Goal: Use online tool/utility: Utilize a website feature to perform a specific function

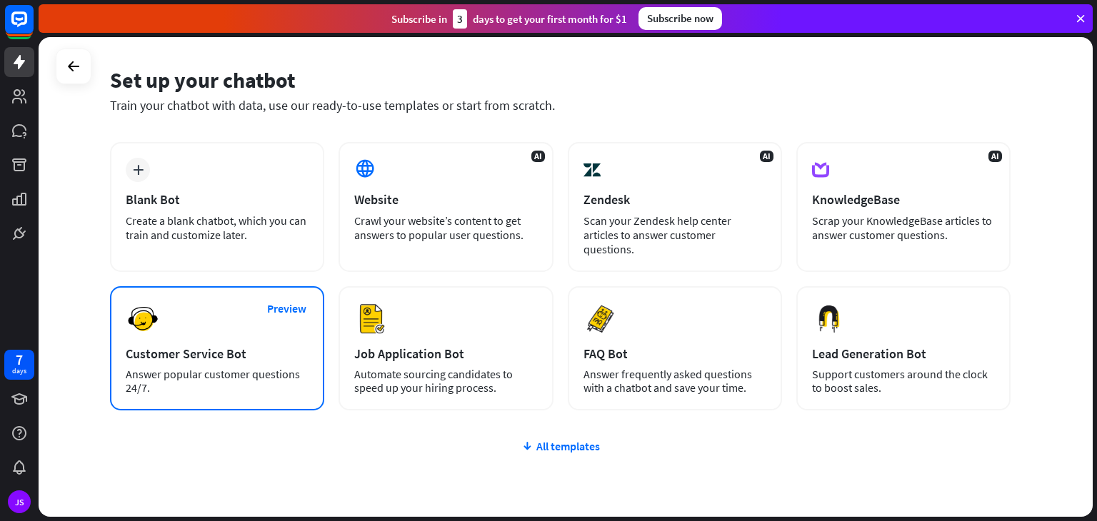
scroll to position [45, 0]
click at [227, 343] on div "Preview Customer Service Bot Answer popular customer questions 24/7." at bounding box center [217, 349] width 214 height 124
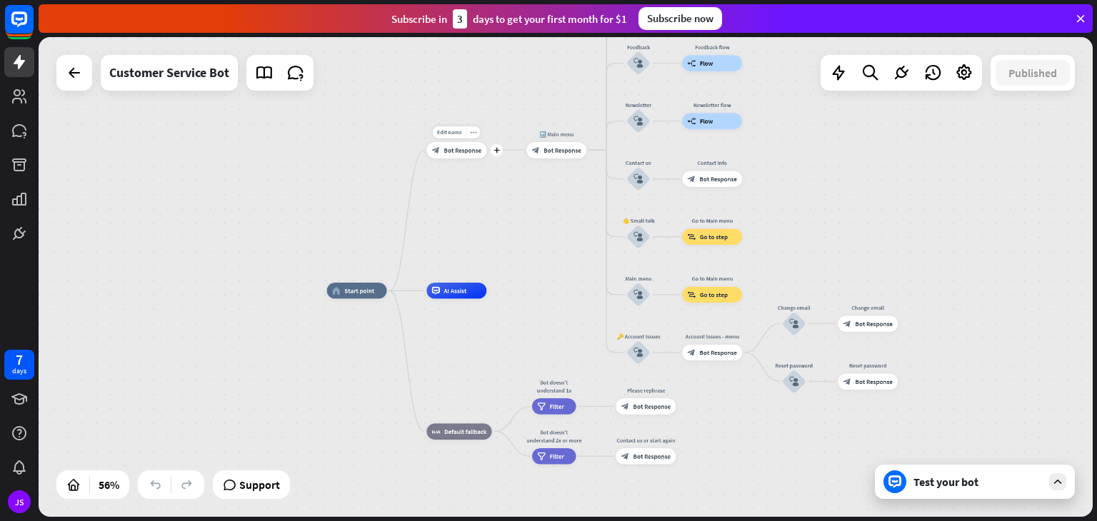
click at [477, 147] on span "Bot Response" at bounding box center [462, 150] width 38 height 8
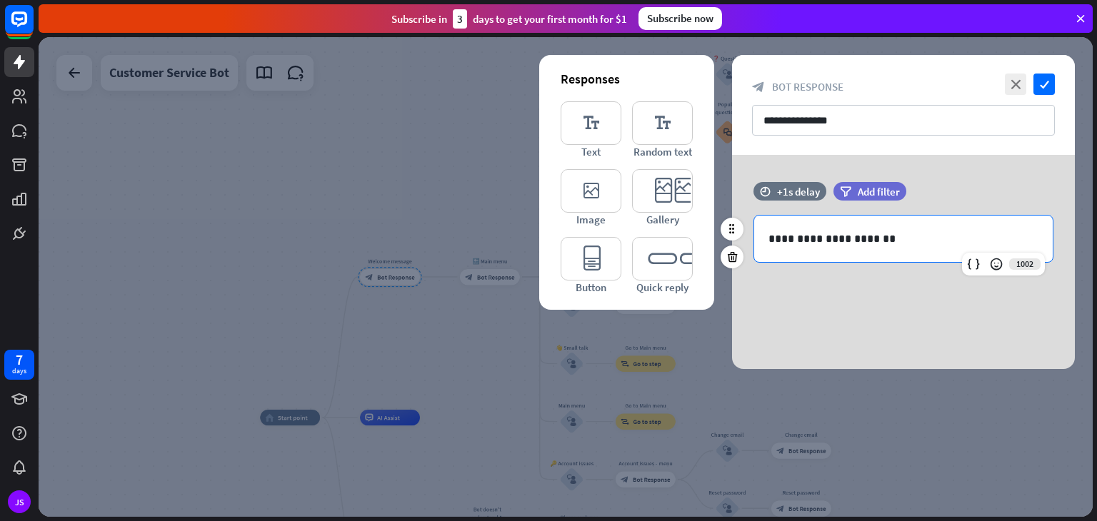
click at [881, 242] on p "**********" at bounding box center [903, 239] width 270 height 18
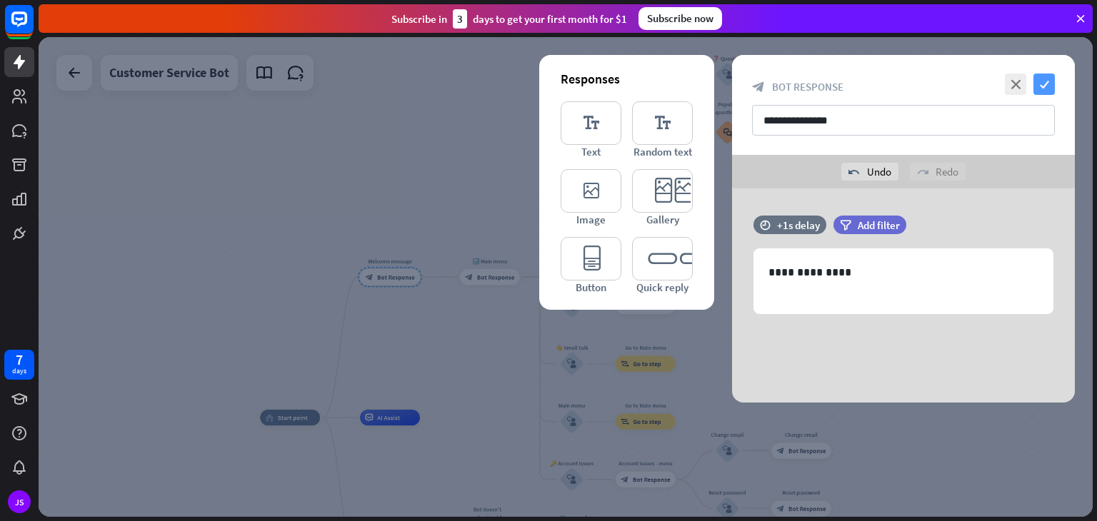
click at [1048, 87] on icon "check" at bounding box center [1043, 84] width 21 height 21
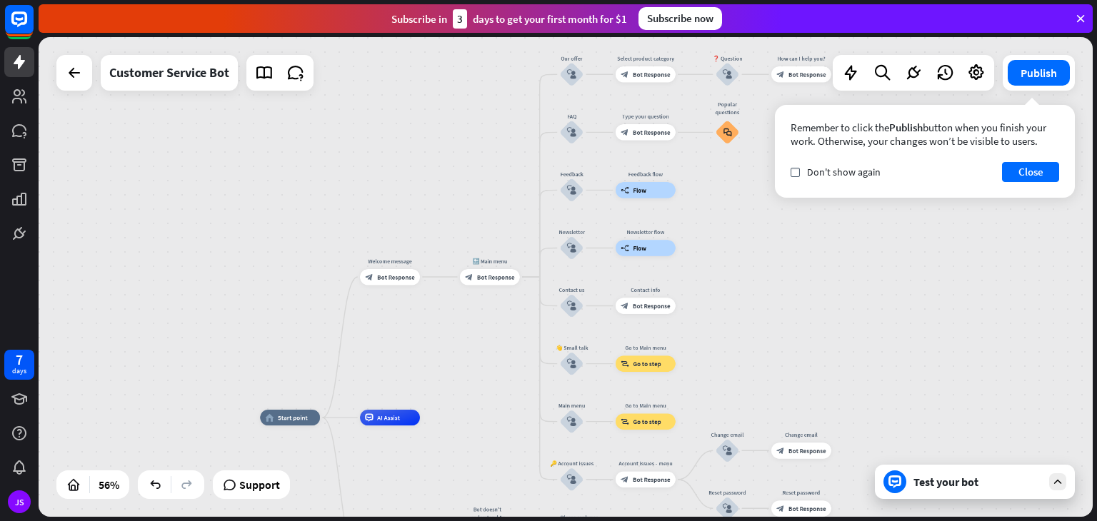
click at [990, 483] on div "Test your bot" at bounding box center [977, 482] width 129 height 14
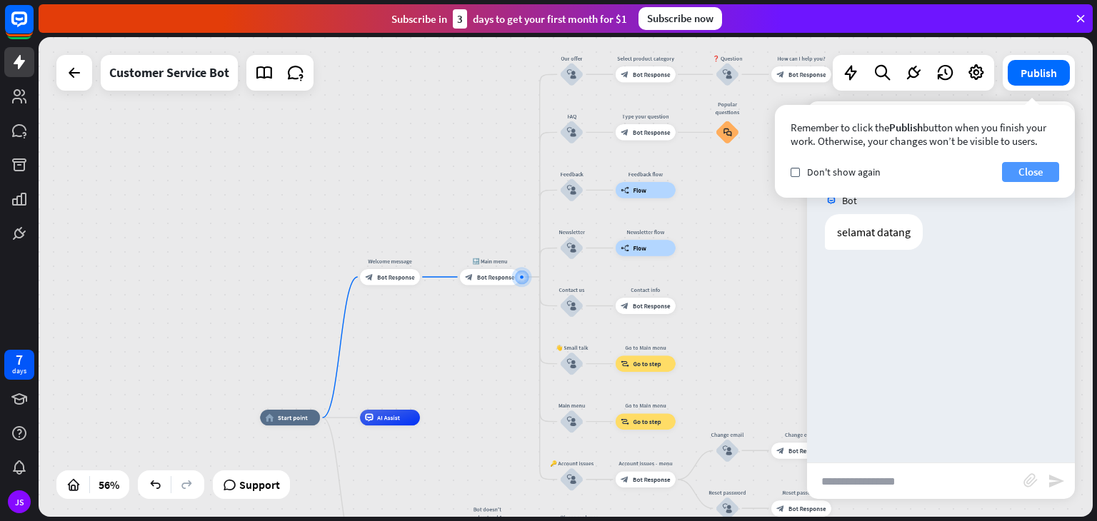
click at [1028, 172] on button "Close" at bounding box center [1030, 172] width 57 height 20
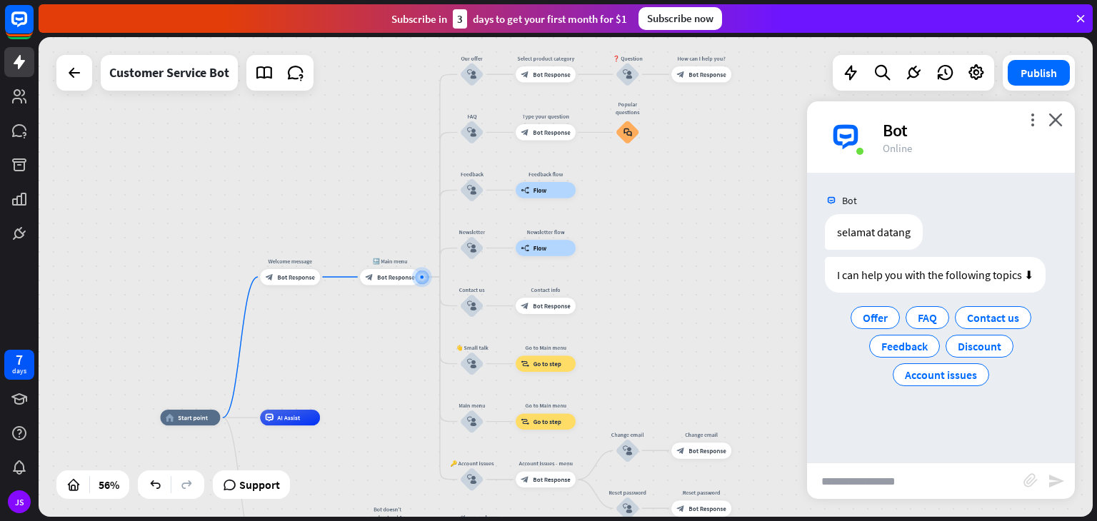
click at [860, 484] on input "text" at bounding box center [915, 481] width 216 height 36
type input "*"
type input "**********"
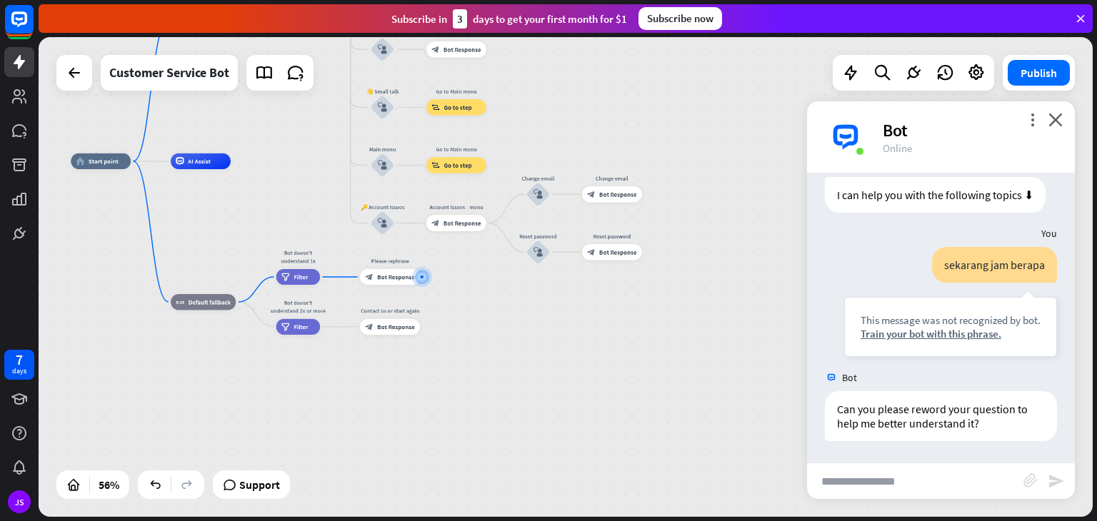
scroll to position [80, 0]
